Goal: Task Accomplishment & Management: Complete application form

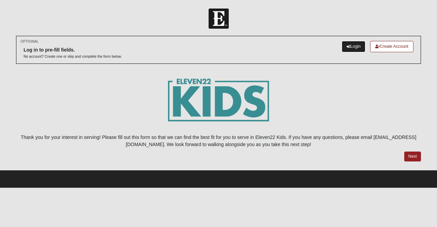
click at [352, 45] on link "Login" at bounding box center [354, 46] width 24 height 11
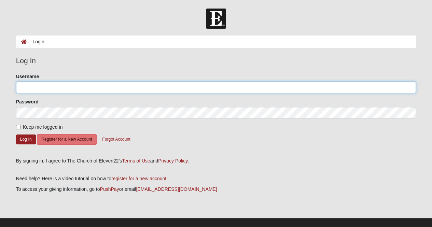
click at [59, 86] on input "Username" at bounding box center [216, 88] width 400 height 12
click at [48, 92] on input "b" at bounding box center [216, 88] width 400 height 12
type input "b"
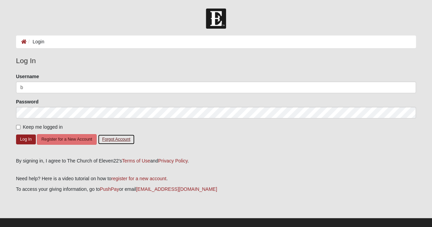
click at [122, 139] on button "Forgot Account" at bounding box center [116, 139] width 37 height 11
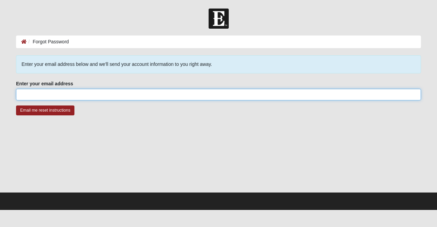
click at [43, 96] on input "Enter your email address" at bounding box center [218, 95] width 405 height 12
type input "Brittneyburna4@gmail.com"
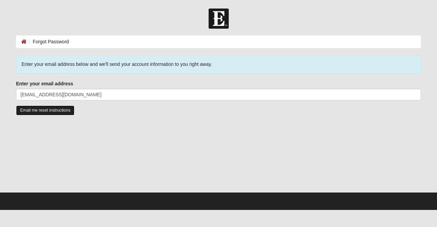
click at [56, 110] on input "Email me reset instructions" at bounding box center [45, 111] width 58 height 10
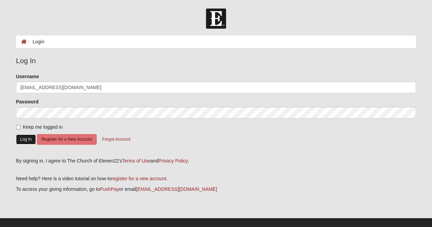
click at [29, 141] on button "Log In" at bounding box center [26, 140] width 20 height 10
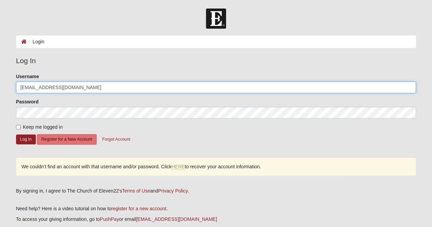
drag, startPoint x: 87, startPoint y: 88, endPoint x: 2, endPoint y: 86, distance: 85.4
click at [2, 86] on form "Log In Login Login Error Log In Please correct the following: Username [EMAIL_A…" at bounding box center [216, 137] width 432 height 257
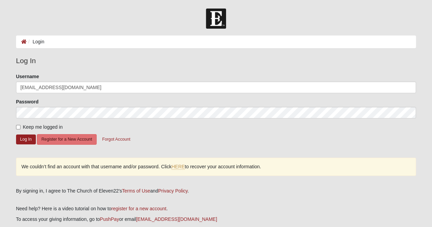
click at [2, 86] on form "Log In Login Login Error Log In Please correct the following: Username [EMAIL_A…" at bounding box center [216, 137] width 432 height 257
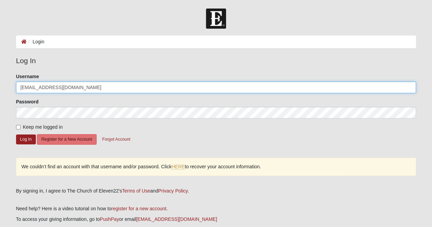
drag, startPoint x: 94, startPoint y: 91, endPoint x: 0, endPoint y: 71, distance: 96.5
click at [0, 71] on form "Log In Login Login Error Log In Please correct the following: Username [EMAIL_A…" at bounding box center [216, 137] width 432 height 257
type input "BBURNA4"
click at [16, 135] on button "Log In" at bounding box center [26, 140] width 20 height 10
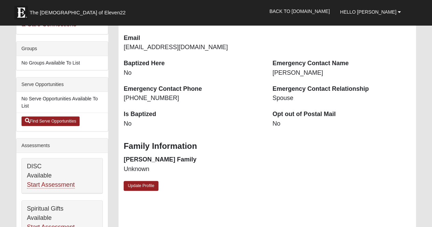
scroll to position [127, 0]
click at [137, 184] on link "Update Profile" at bounding box center [141, 186] width 35 height 10
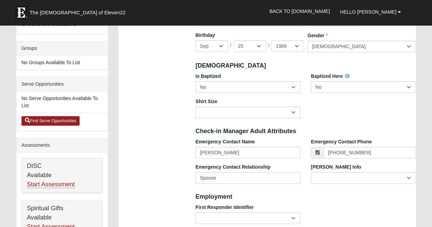
scroll to position [73, 0]
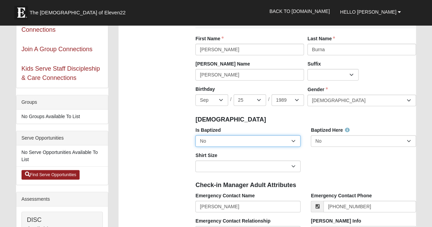
click at [236, 141] on select "No Yes" at bounding box center [247, 141] width 105 height 12
select select "True"
click at [195, 135] on select "No Yes" at bounding box center [247, 141] width 105 height 12
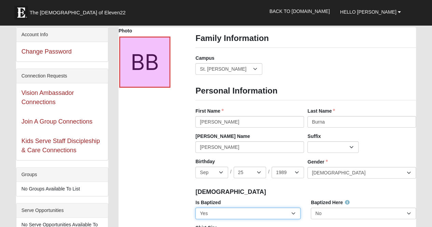
scroll to position [0, 0]
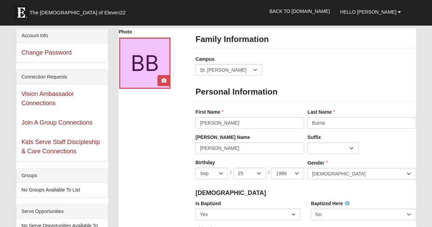
click at [140, 73] on div at bounding box center [144, 63] width 51 height 51
click at [162, 82] on icon at bounding box center [164, 80] width 5 height 5
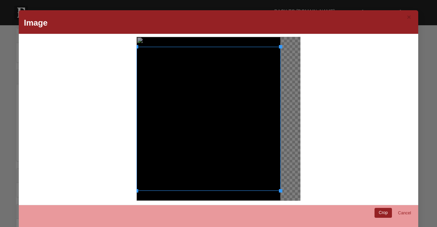
drag, startPoint x: 206, startPoint y: 131, endPoint x: 245, endPoint y: 141, distance: 40.2
click at [245, 141] on div at bounding box center [209, 119] width 144 height 144
click at [379, 209] on link "Crop" at bounding box center [383, 213] width 17 height 10
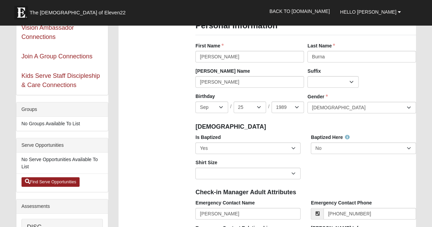
scroll to position [99, 0]
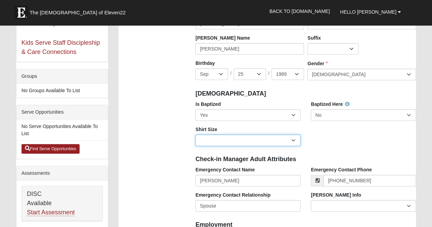
click at [225, 143] on select "Adult Small Adult Medium Adult Large Adult XL Adult XXL Adult 3XL Adult 4XL You…" at bounding box center [247, 141] width 105 height 12
select select "Adult Medium"
click at [195, 135] on select "Adult Small Adult Medium Adult Large Adult XL Adult XXL Adult 3XL Adult 4XL You…" at bounding box center [247, 141] width 105 height 12
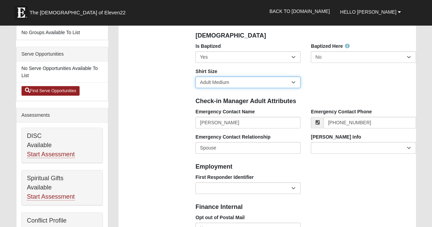
scroll to position [158, 0]
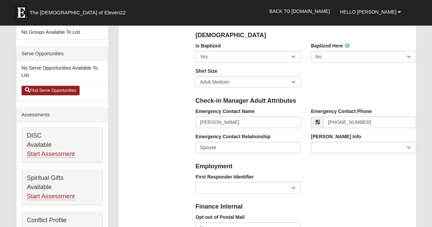
click at [351, 154] on div "Foster Info Current Foster Child Current Foster Parent Former Foster Child Form…" at bounding box center [363, 145] width 115 height 25
click at [350, 146] on select "Current Foster Child Current Foster Parent Former Foster Child Former Foster Pa…" at bounding box center [363, 148] width 105 height 12
click at [405, 83] on div "Is Baptized No Yes Baptized Here No Yes Shirt Size Adult Small Adult Medium Adu…" at bounding box center [305, 67] width 231 height 51
click at [217, 190] on select "EMT | Paramedic | Medical Firefighter | Fire Department Police Officer | Sherif…" at bounding box center [247, 188] width 105 height 12
click at [275, 210] on div "Finance Internal" at bounding box center [305, 206] width 231 height 15
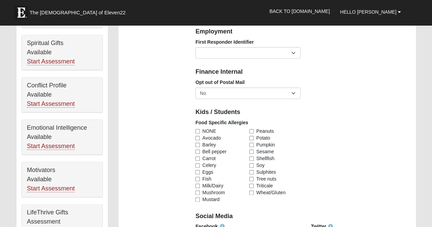
scroll to position [323, 0]
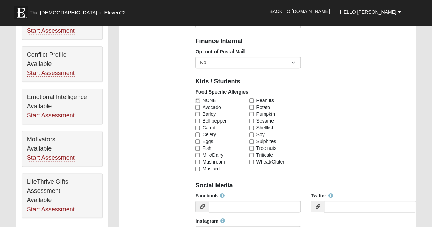
click at [197, 100] on input "NONE" at bounding box center [197, 100] width 4 height 4
checkbox input "true"
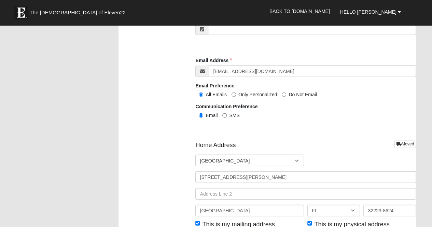
scroll to position [766, 0]
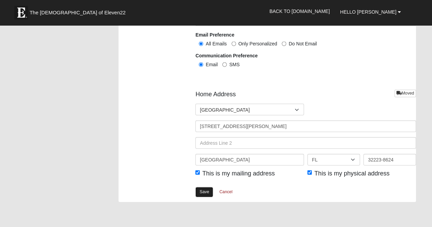
click at [203, 188] on link "Save" at bounding box center [204, 192] width 18 height 10
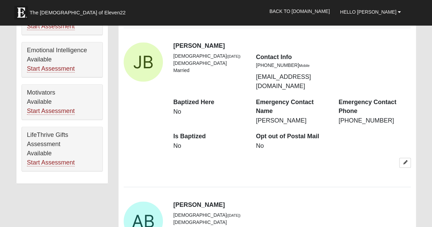
scroll to position [390, 0]
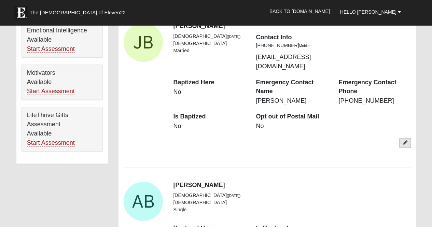
click at [407, 138] on link at bounding box center [405, 143] width 12 height 10
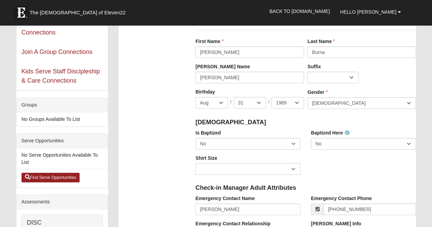
scroll to position [68, 0]
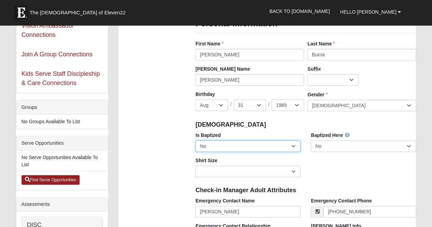
click at [224, 149] on select "No Yes" at bounding box center [247, 146] width 105 height 12
select select "True"
click at [195, 140] on select "No Yes" at bounding box center [247, 146] width 105 height 12
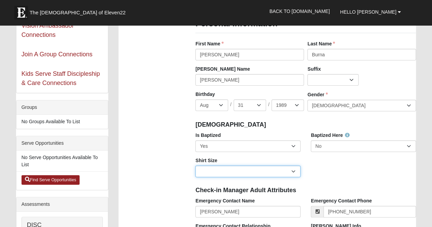
click at [228, 170] on select "Adult Small Adult Medium Adult Large Adult XL Adult XXL Adult 3XL Adult 4XL You…" at bounding box center [247, 172] width 105 height 12
select select "Adult Large"
click at [195, 166] on select "Adult Small Adult Medium Adult Large Adult XL Adult XXL Adult 3XL Adult 4XL You…" at bounding box center [247, 172] width 105 height 12
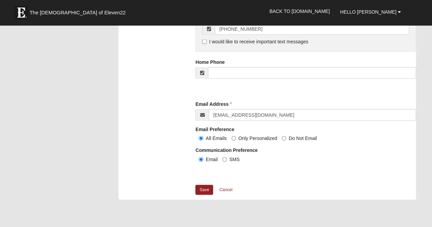
scroll to position [619, 0]
click at [209, 188] on link "Save" at bounding box center [204, 189] width 18 height 10
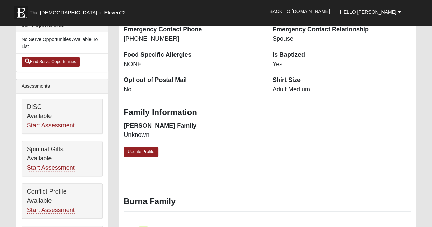
scroll to position [187, 0]
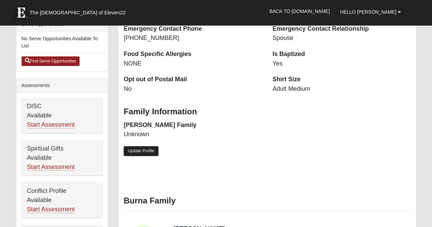
click at [151, 150] on link "Update Profile" at bounding box center [141, 151] width 35 height 10
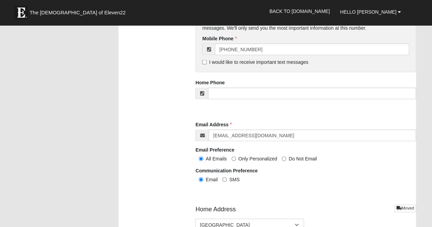
scroll to position [653, 0]
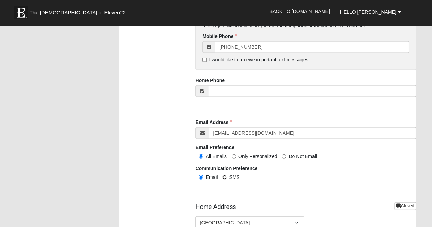
click at [225, 178] on input "SMS" at bounding box center [224, 177] width 4 height 4
radio input "true"
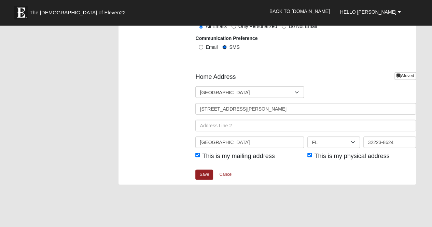
scroll to position [783, 0]
click at [202, 175] on link "Save" at bounding box center [204, 174] width 18 height 10
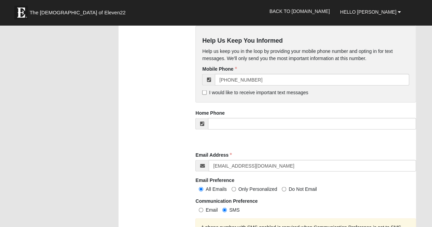
scroll to position [619, 0]
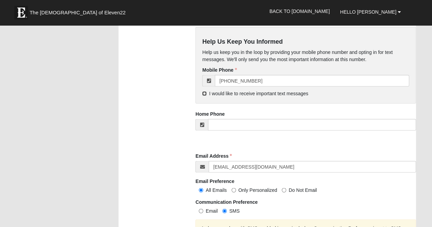
click at [206, 93] on input "I would like to receive important text messages" at bounding box center [204, 93] width 4 height 4
checkbox input "true"
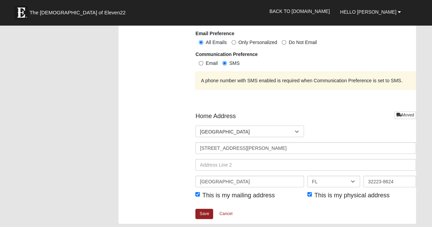
scroll to position [817, 0]
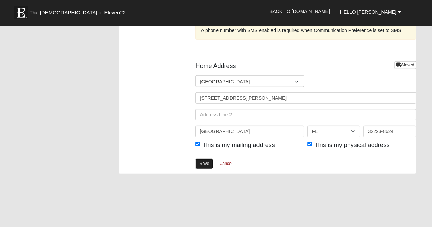
click at [202, 159] on link "Save" at bounding box center [204, 164] width 18 height 10
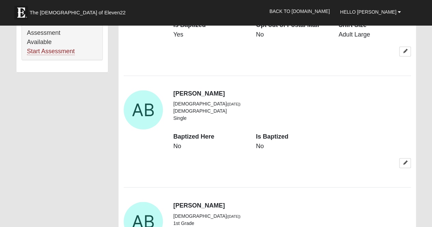
scroll to position [482, 0]
click at [407, 160] on icon at bounding box center [405, 162] width 4 height 4
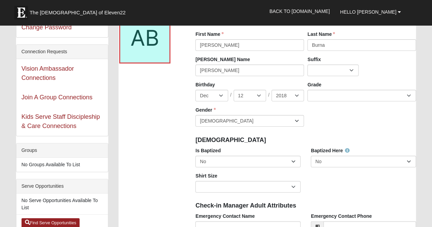
scroll to position [26, 0]
click at [327, 100] on select "K 1st 2nd 3rd 4th 5th 6th 7th 8th 9th 10th 11th 12th" at bounding box center [361, 95] width 109 height 12
select select "11"
click at [307, 89] on select "K 1st 2nd 3rd 4th 5th 6th 7th 8th 9th 10th 11th 12th" at bounding box center [361, 95] width 109 height 12
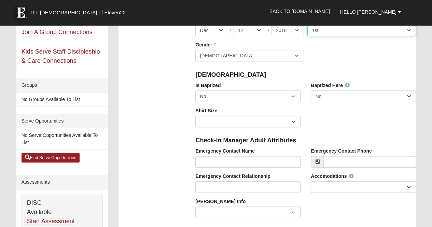
scroll to position [91, 0]
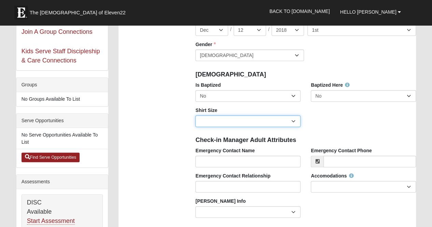
click at [244, 119] on select "Adult Small Adult Medium Adult Large Adult XL Adult XXL Adult 3XL Adult 4XL You…" at bounding box center [247, 121] width 105 height 12
select select "Youth Medium"
click at [195, 115] on select "Adult Small Adult Medium Adult Large Adult XL Adult XXL Adult 3XL Adult 4XL You…" at bounding box center [247, 121] width 105 height 12
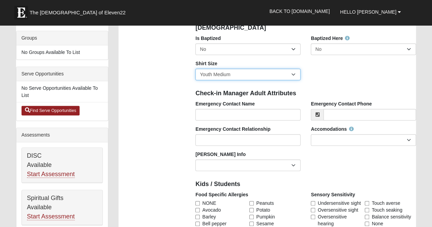
scroll to position [138, 0]
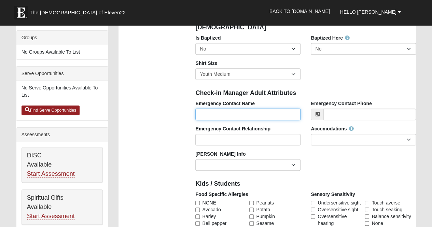
click at [240, 116] on input "Emergency Contact Name" at bounding box center [247, 115] width 105 height 12
type input "Brittney Burna"
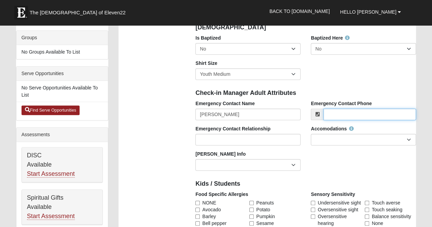
type input "4699801645"
type input "Brittneyburna4@gmail.com"
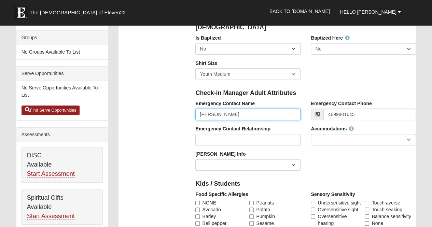
type input "(469) 980-1645"
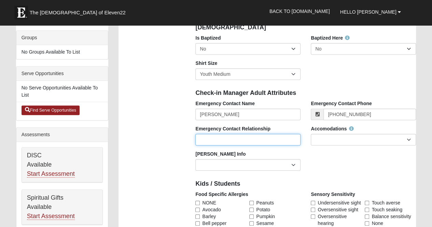
click at [266, 140] on input "Emergency Contact Relationship" at bounding box center [247, 140] width 105 height 12
type input "M"
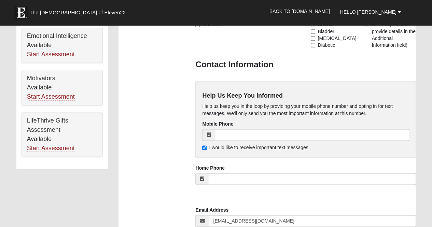
scroll to position [456, 0]
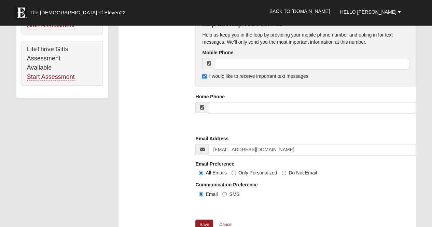
type input "mother"
click at [205, 75] on input "I would like to receive important text messages" at bounding box center [204, 76] width 4 height 4
checkbox input "false"
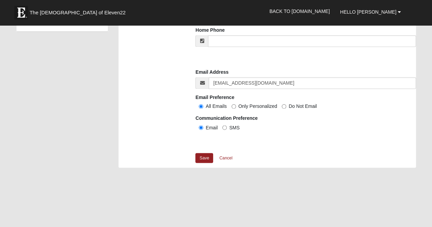
scroll to position [523, 0]
click at [208, 158] on link "Save" at bounding box center [204, 158] width 18 height 10
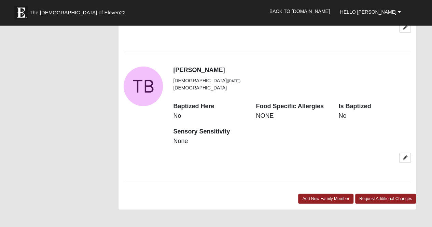
scroll to position [918, 0]
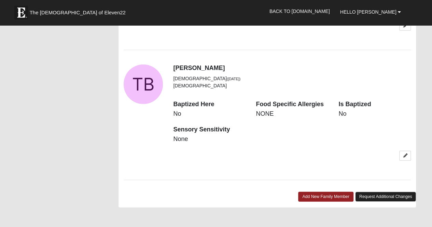
click at [385, 192] on link "Request Additional Changes" at bounding box center [385, 197] width 61 height 10
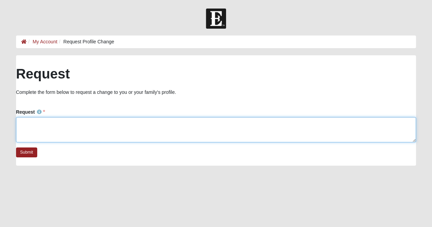
click at [123, 136] on textarea "Request" at bounding box center [216, 129] width 400 height 25
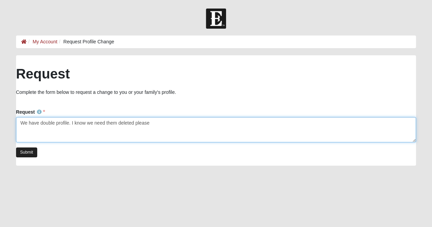
type textarea "We have double profile. I know we need them deleted please"
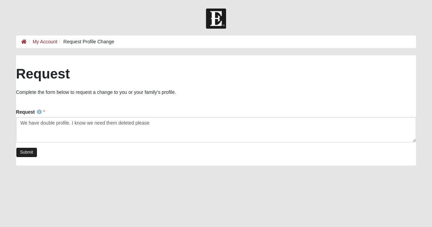
click at [27, 154] on link "Submit" at bounding box center [26, 153] width 21 height 10
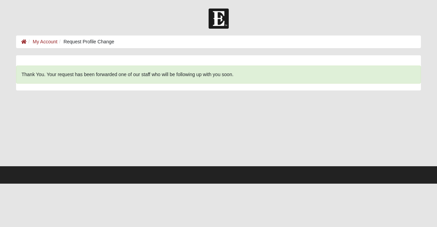
click at [48, 45] on li "My Account" at bounding box center [42, 41] width 31 height 7
click at [48, 42] on link "My Account" at bounding box center [45, 41] width 25 height 5
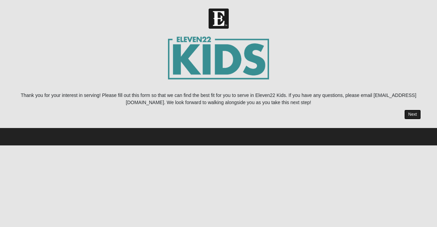
click at [415, 113] on link "Next" at bounding box center [412, 115] width 17 height 10
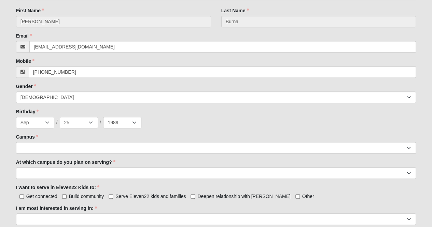
scroll to position [224, 0]
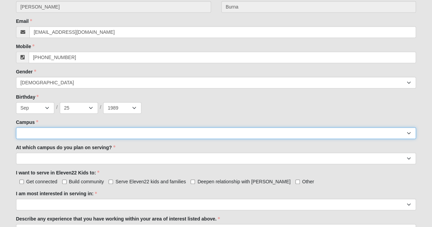
click at [86, 131] on select "[GEOGRAPHIC_DATA] [GEOGRAPHIC_DATA] (Coming Soon) Eleven22 Online [PERSON_NAME]…" at bounding box center [216, 133] width 400 height 12
select select "11"
click at [16, 127] on select "[GEOGRAPHIC_DATA] [GEOGRAPHIC_DATA] (Coming Soon) Eleven22 Online [PERSON_NAME]…" at bounding box center [216, 133] width 400 height 12
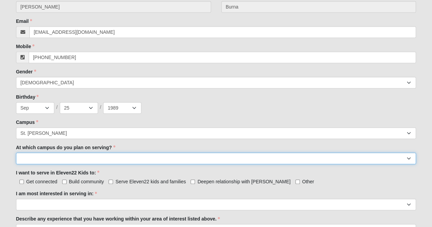
click at [70, 158] on select "[GEOGRAPHIC_DATA] [PERSON_NAME][GEOGRAPHIC_DATA] [GEOGRAPHIC_DATA] [GEOGRAPHIC_…" at bounding box center [216, 159] width 400 height 12
select select "St. [PERSON_NAME]"
click at [16, 153] on select "[GEOGRAPHIC_DATA] [PERSON_NAME][GEOGRAPHIC_DATA] [GEOGRAPHIC_DATA] [GEOGRAPHIC_…" at bounding box center [216, 159] width 400 height 12
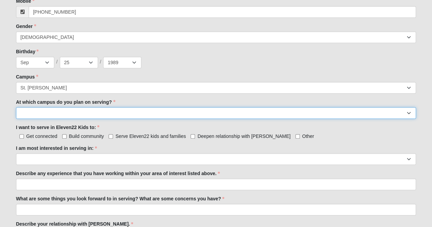
scroll to position [270, 0]
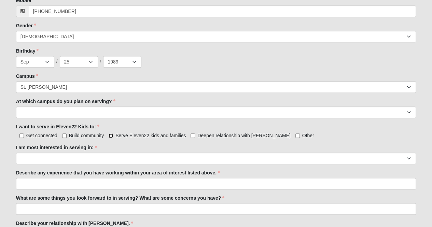
click at [112, 136] on input "Serve Eleven22 kids and families" at bounding box center [111, 136] width 4 height 4
checkbox input "true"
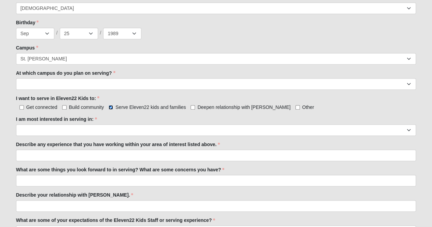
scroll to position [299, 0]
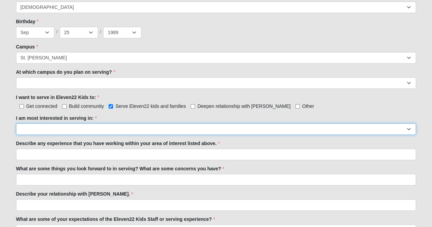
click at [95, 129] on select "Registration Tour Guide Preschool Disciple Group Leader Elementary Disciple Gro…" at bounding box center [216, 129] width 400 height 12
select select "Undecided"
click at [16, 123] on select "Registration Tour Guide Preschool Disciple Group Leader Elementary Disciple Gro…" at bounding box center [216, 129] width 400 height 12
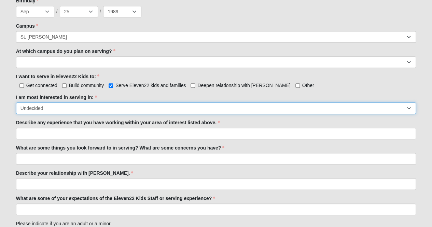
scroll to position [320, 0]
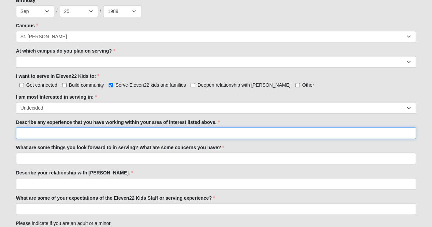
click at [98, 136] on input "Describe any experience that you have working within your area of interest list…" at bounding box center [216, 133] width 400 height 12
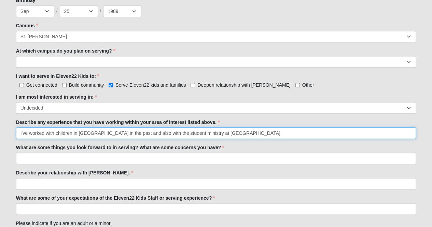
click at [195, 131] on input "I've worked with children in [GEOGRAPHIC_DATA] in the past and also with the st…" at bounding box center [216, 133] width 400 height 12
click at [322, 133] on input "I've worked with children in [GEOGRAPHIC_DATA] in the past and also with the st…" at bounding box center [216, 133] width 400 height 12
type input "I've worked with children in [GEOGRAPHIC_DATA] in the past and also with the st…"
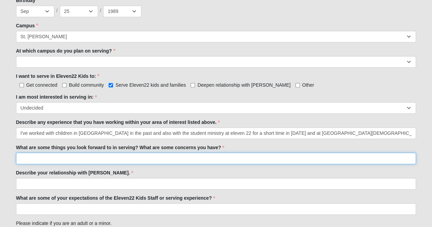
click at [208, 159] on input "What are some things you look forward to in serving? What are some concerns you…" at bounding box center [216, 159] width 400 height 12
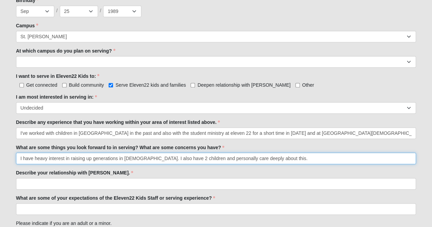
type input "I have heavy interest in raising up generations in [DEMOGRAPHIC_DATA]. I also h…"
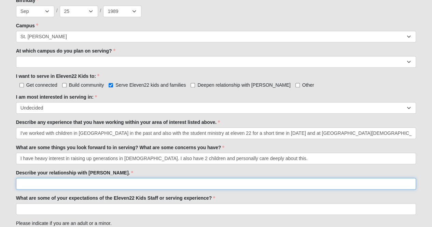
click at [191, 182] on input "Describe your relationship with [PERSON_NAME]." at bounding box center [216, 184] width 400 height 12
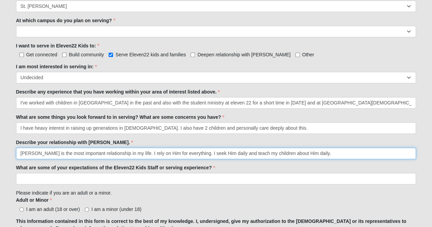
scroll to position [353, 0]
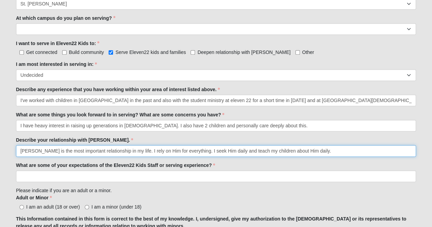
type input "[PERSON_NAME] is the most important relationship in my life. I rely on Him for …"
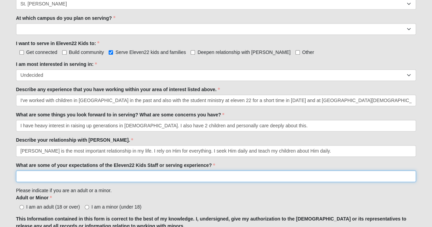
click at [182, 174] on input "What are some of your expectations of the Eleven22 Kids Staff or serving experi…" at bounding box center [216, 176] width 400 height 12
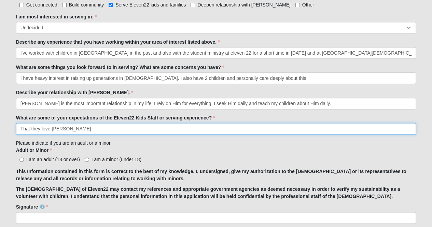
scroll to position [402, 0]
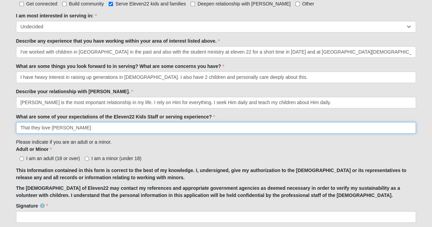
type input "That they love [PERSON_NAME]"
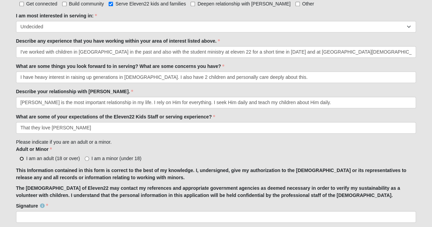
click at [23, 158] on input "I am an adult (18 or over)" at bounding box center [21, 158] width 4 height 4
radio input "true"
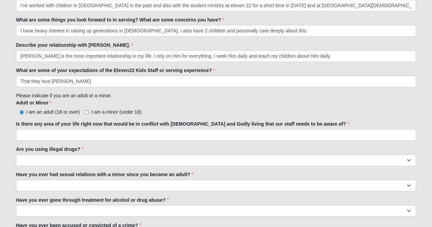
scroll to position [429, 0]
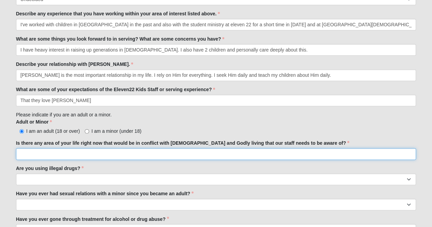
click at [38, 155] on input "Is there any area of your life right now that would be in conflict with [DEMOGR…" at bounding box center [216, 154] width 400 height 12
type input "no"
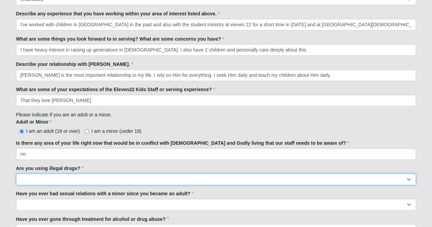
click at [40, 179] on select "Yes No" at bounding box center [216, 179] width 400 height 12
select select "No"
click at [16, 173] on select "Yes No" at bounding box center [216, 179] width 400 height 12
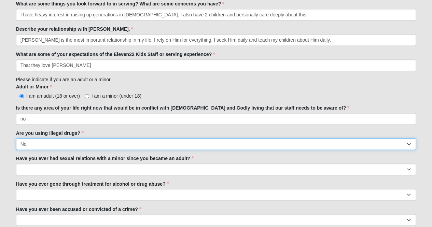
scroll to position [464, 0]
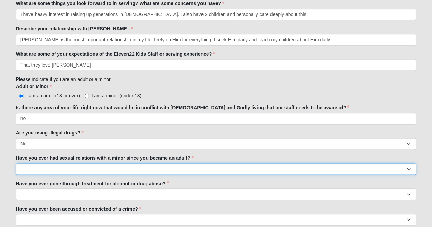
click at [93, 170] on select "Yes No" at bounding box center [216, 169] width 400 height 12
select select "No"
click at [16, 163] on select "Yes No" at bounding box center [216, 169] width 400 height 12
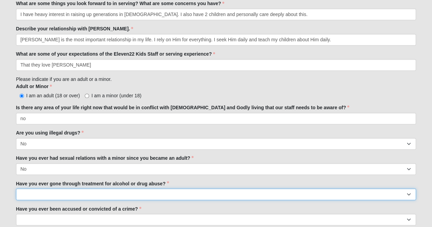
click at [93, 193] on select "Yes No" at bounding box center [216, 194] width 400 height 12
select select "No"
click at [16, 188] on select "Yes No" at bounding box center [216, 194] width 400 height 12
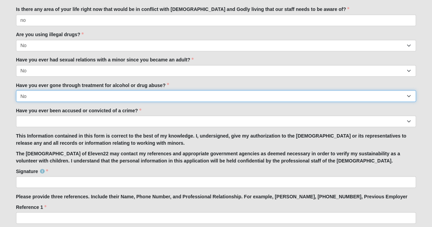
scroll to position [564, 0]
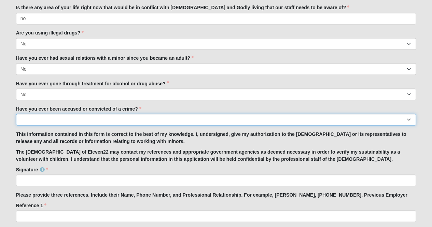
click at [93, 115] on select "Yes No" at bounding box center [216, 120] width 400 height 12
select select "No"
click at [16, 114] on select "Yes No" at bounding box center [216, 120] width 400 height 12
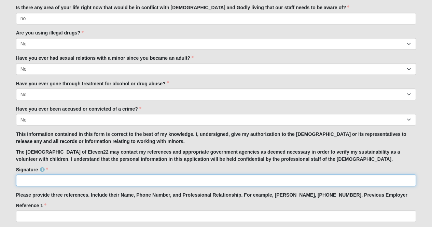
click at [78, 177] on input "Signature" at bounding box center [216, 180] width 400 height 12
type input "[PERSON_NAME]"
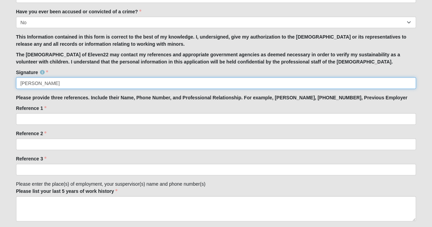
scroll to position [666, 0]
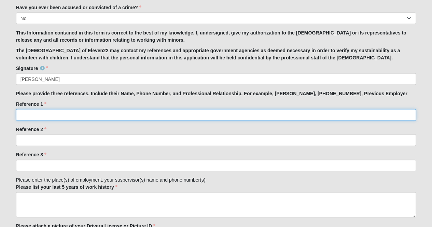
click at [58, 116] on input "Reference 1" at bounding box center [216, 115] width 400 height 12
type input "[PERSON_NAME] served on mission trips together and AWANAS together [PHONE_NUMBE…"
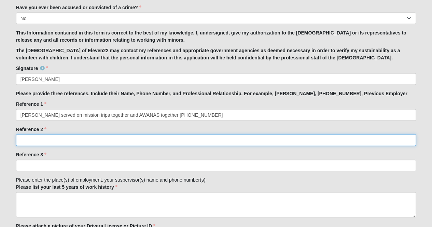
click at [191, 141] on input "Reference 2" at bounding box center [216, 141] width 400 height 12
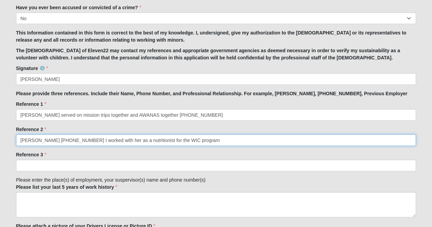
type input "[PERSON_NAME] [PHONE_NUMBER] I worked with her as a nutritionist for the WIC pr…"
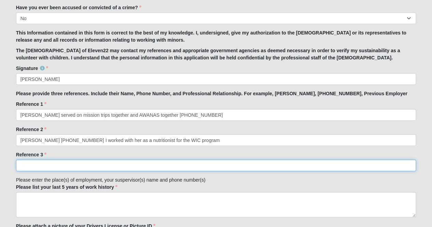
click at [188, 169] on input "Reference 3" at bounding box center [216, 166] width 400 height 12
click at [188, 169] on input "T" at bounding box center [216, 166] width 400 height 12
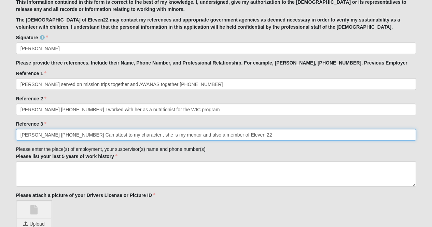
scroll to position [700, 0]
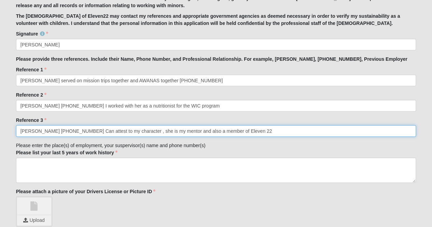
type input "[PERSON_NAME] [PHONE_NUMBER] Can attest to my character , she is my mentor and …"
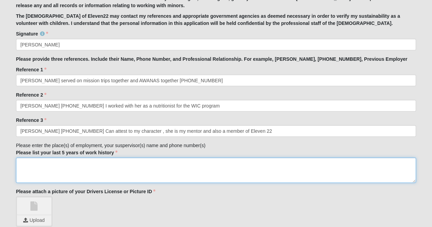
click at [157, 169] on textarea "Please list your last 5 years of work history" at bounding box center [216, 170] width 400 height 25
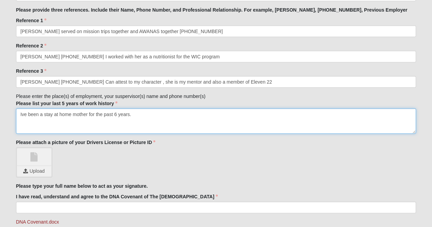
scroll to position [752, 0]
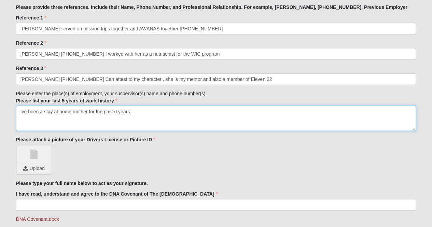
type textarea "Ive been a stay at home mother for the past 6 years."
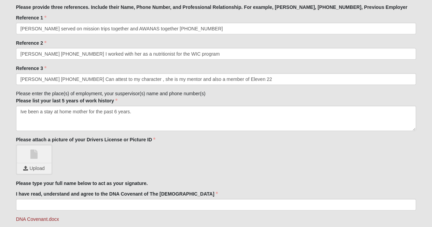
click at [38, 162] on link at bounding box center [34, 154] width 34 height 17
click at [41, 159] on link at bounding box center [34, 154] width 34 height 17
click at [32, 170] on input "file" at bounding box center [34, 169] width 34 height 10
click at [38, 164] on input "file" at bounding box center [34, 169] width 34 height 10
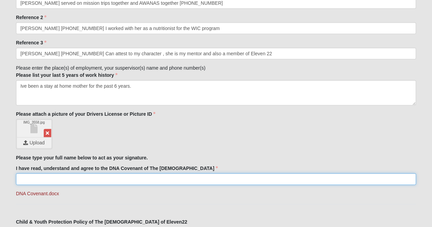
click at [173, 177] on input "I have read, understand and agree to the DNA Covenant of The [DEMOGRAPHIC_DATA]" at bounding box center [216, 179] width 400 height 12
click at [173, 177] on input "B" at bounding box center [216, 179] width 400 height 12
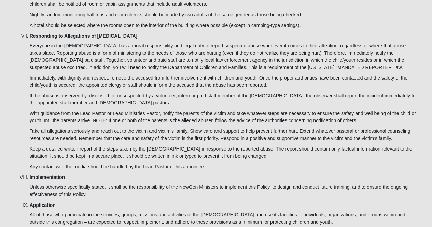
scroll to position [2297, 0]
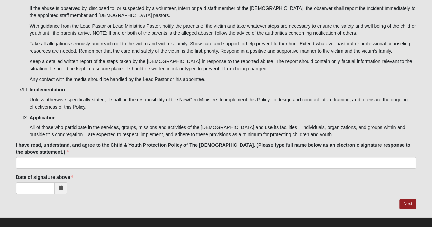
type input "[PERSON_NAME] [PERSON_NAME]"
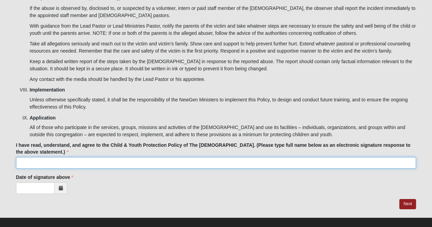
click at [80, 157] on input "I have read, understand, and agree to the Child & Youth Protection Policy of Th…" at bounding box center [216, 163] width 400 height 12
type input "[PERSON_NAME] [PERSON_NAME]"
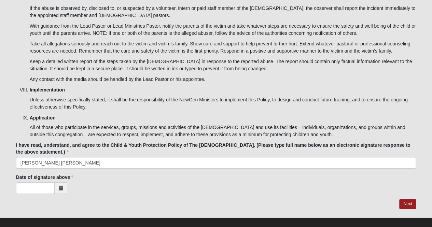
click at [64, 182] on span at bounding box center [61, 188] width 13 height 12
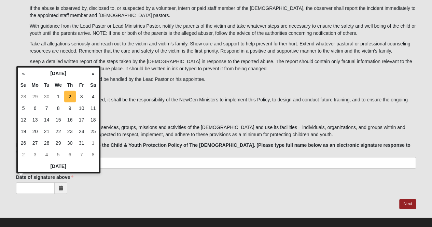
click at [70, 96] on td "2" at bounding box center [70, 97] width 12 height 12
type input "[DATE]"
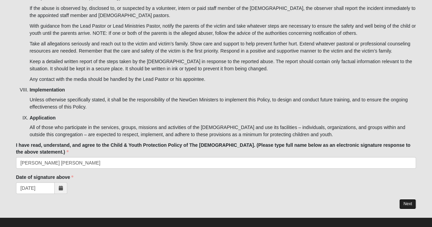
click at [408, 199] on link "Next" at bounding box center [407, 204] width 17 height 10
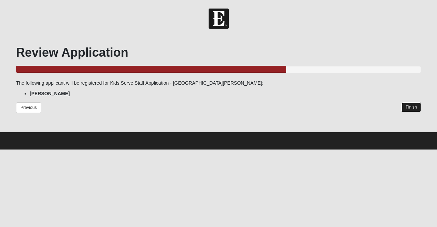
click at [413, 107] on link "Finish" at bounding box center [411, 107] width 19 height 10
